Goal: Find specific page/section: Find specific page/section

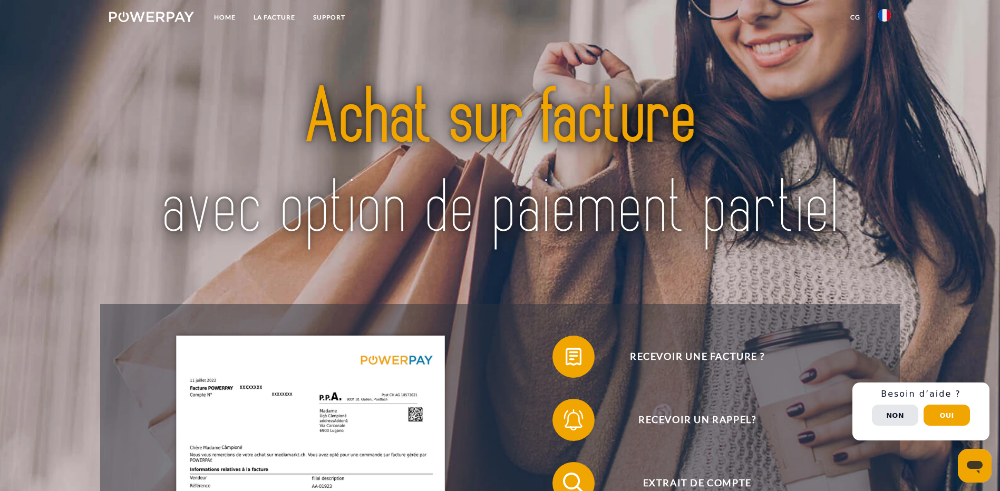
click at [894, 15] on link at bounding box center [885, 18] width 31 height 21
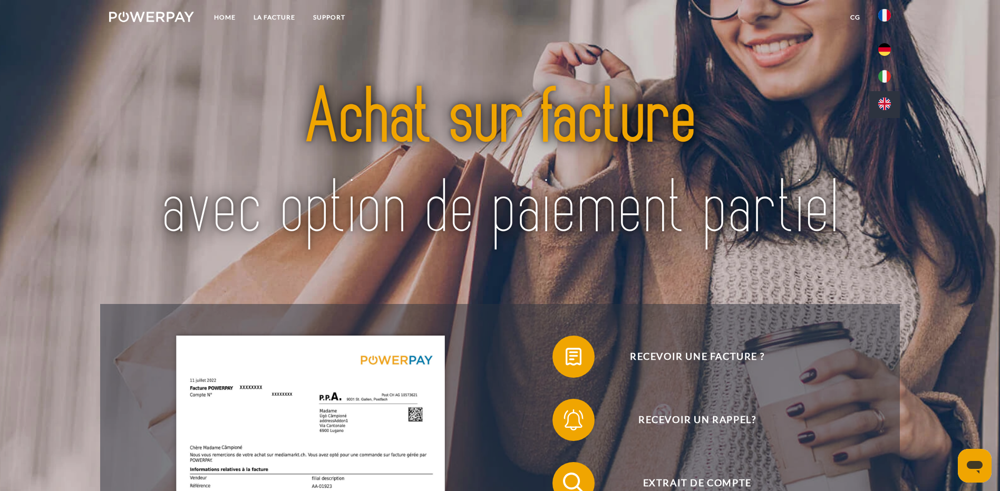
click at [888, 100] on img at bounding box center [885, 104] width 13 height 13
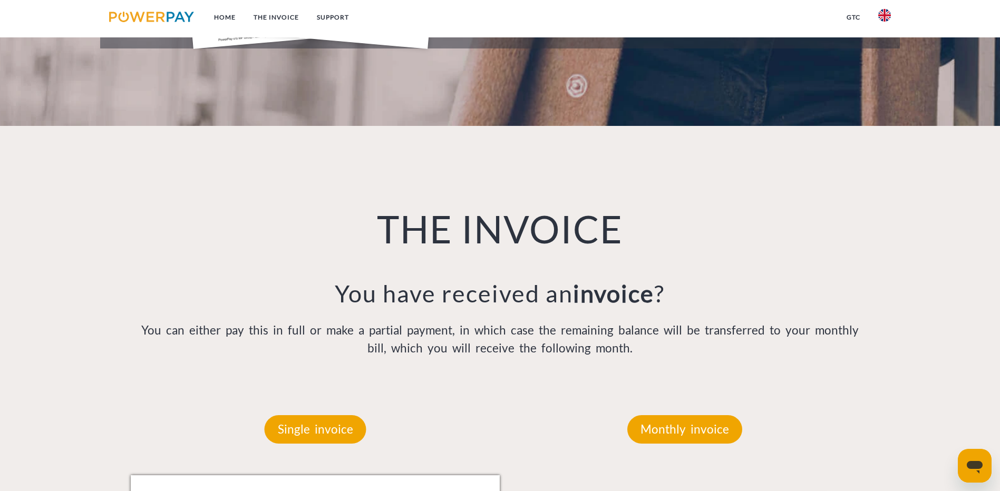
scroll to position [844, 0]
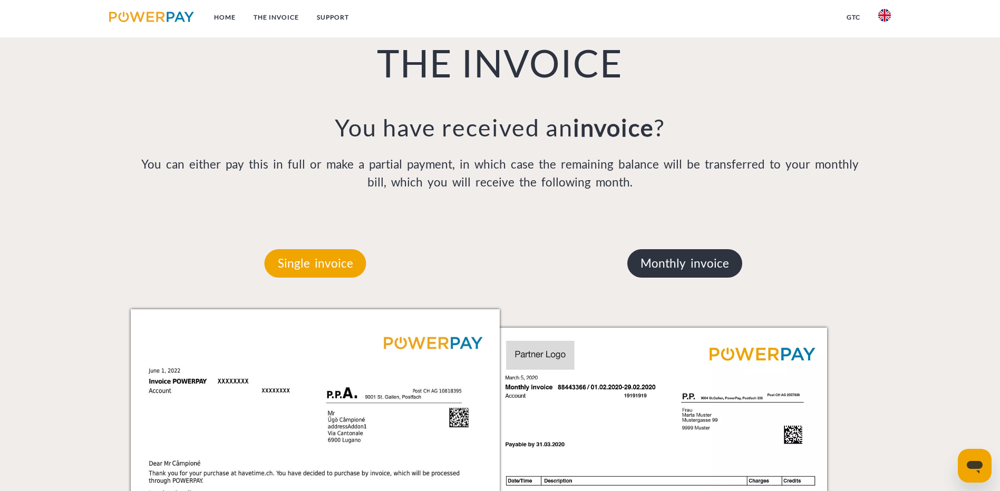
click at [670, 249] on p "Monthly invoice" at bounding box center [685, 263] width 115 height 28
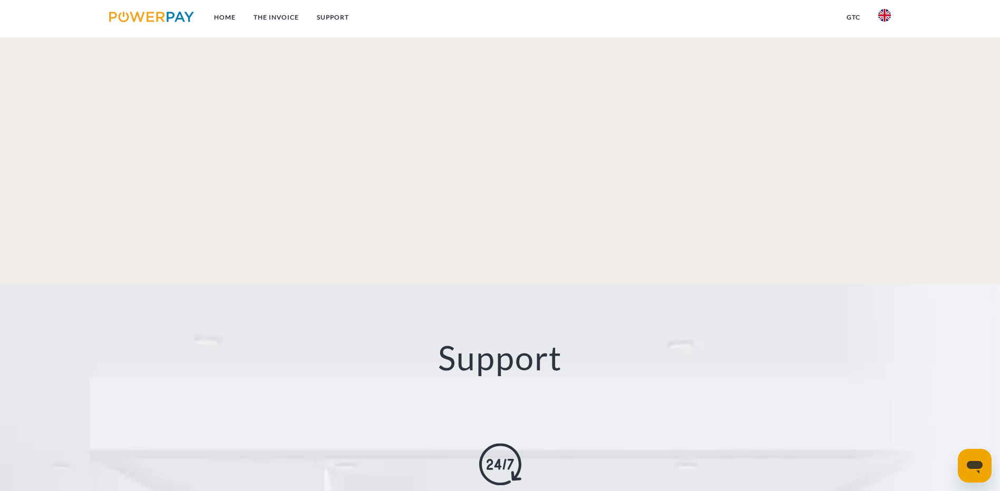
scroll to position [1895, 0]
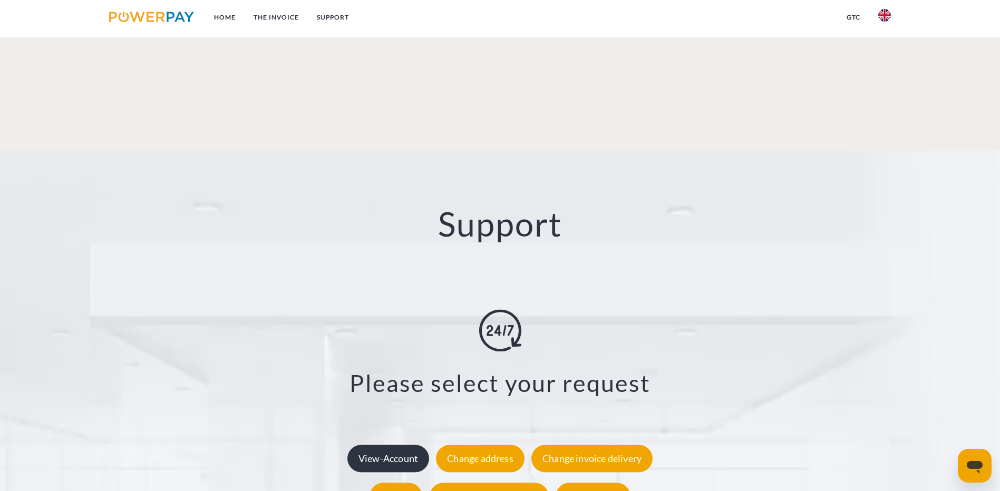
click at [394, 445] on div "View-Account" at bounding box center [389, 458] width 82 height 27
